Goal: Task Accomplishment & Management: Complete application form

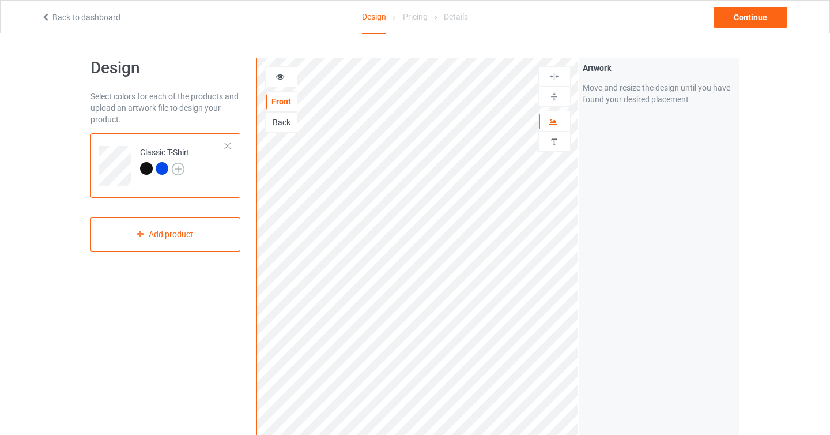
click at [178, 168] on img at bounding box center [178, 169] width 13 height 13
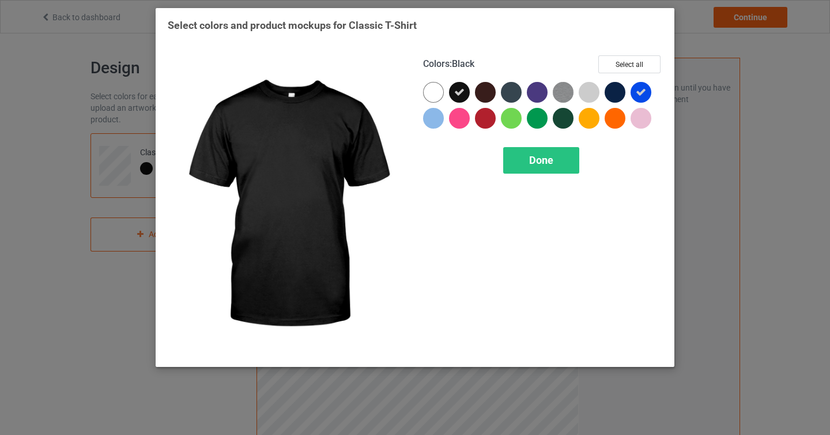
click at [458, 99] on div at bounding box center [459, 92] width 21 height 21
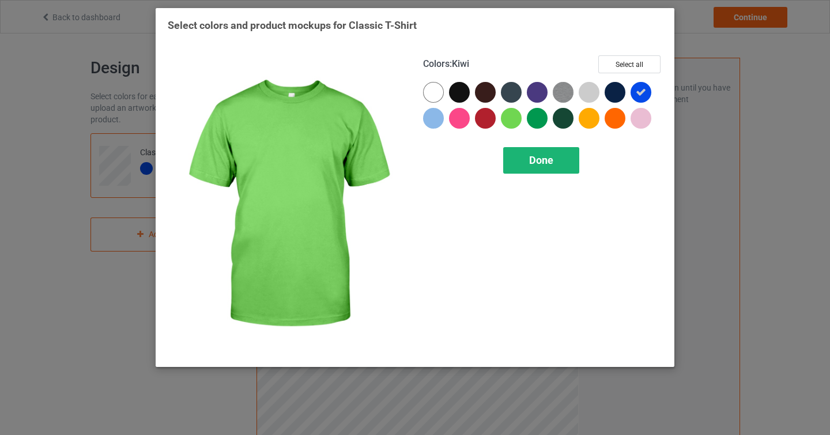
click at [537, 163] on span "Done" at bounding box center [541, 160] width 24 height 12
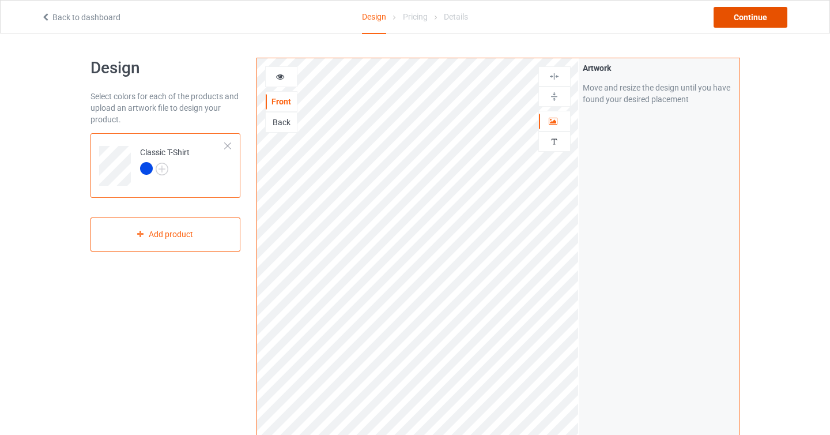
click at [735, 24] on div "Continue" at bounding box center [751, 17] width 74 height 21
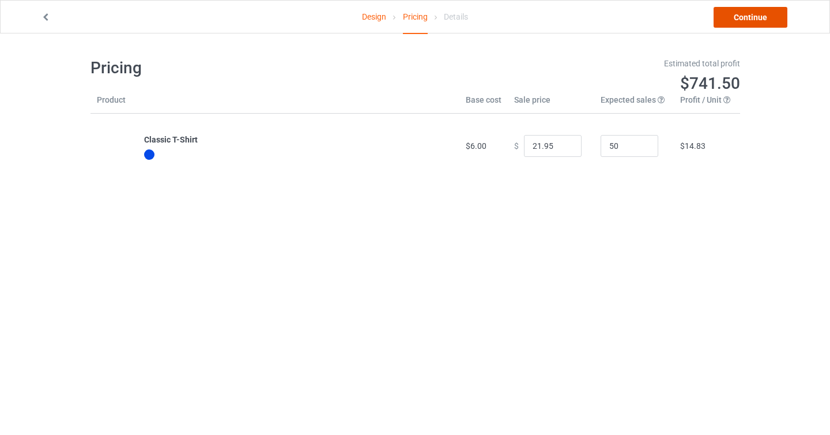
click at [757, 14] on link "Continue" at bounding box center [751, 17] width 74 height 21
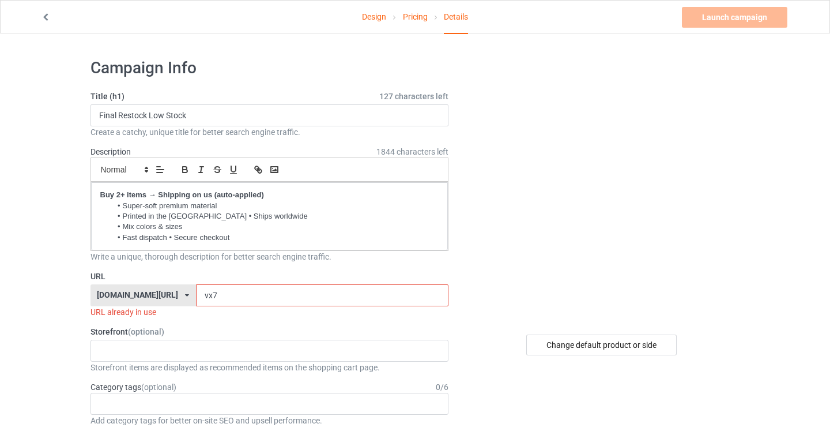
click at [196, 295] on input "vx7" at bounding box center [322, 295] width 252 height 22
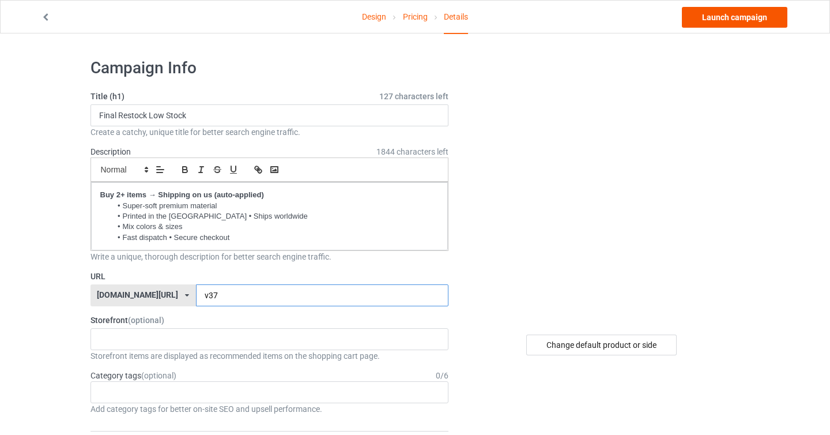
type input "v37"
click at [712, 21] on link "Launch campaign" at bounding box center [734, 17] width 105 height 21
